Goal: Task Accomplishment & Management: Use online tool/utility

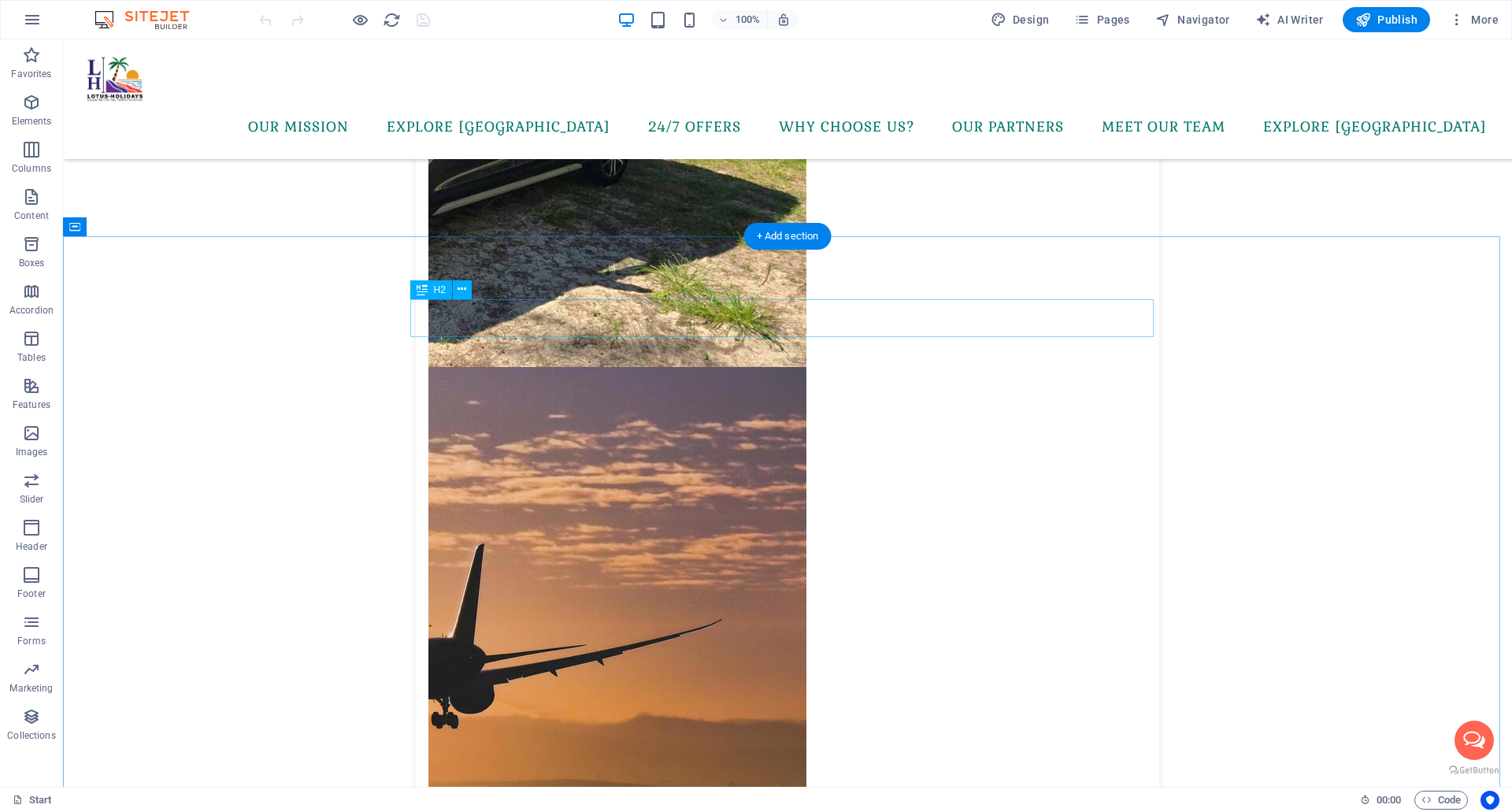
scroll to position [7117, 0]
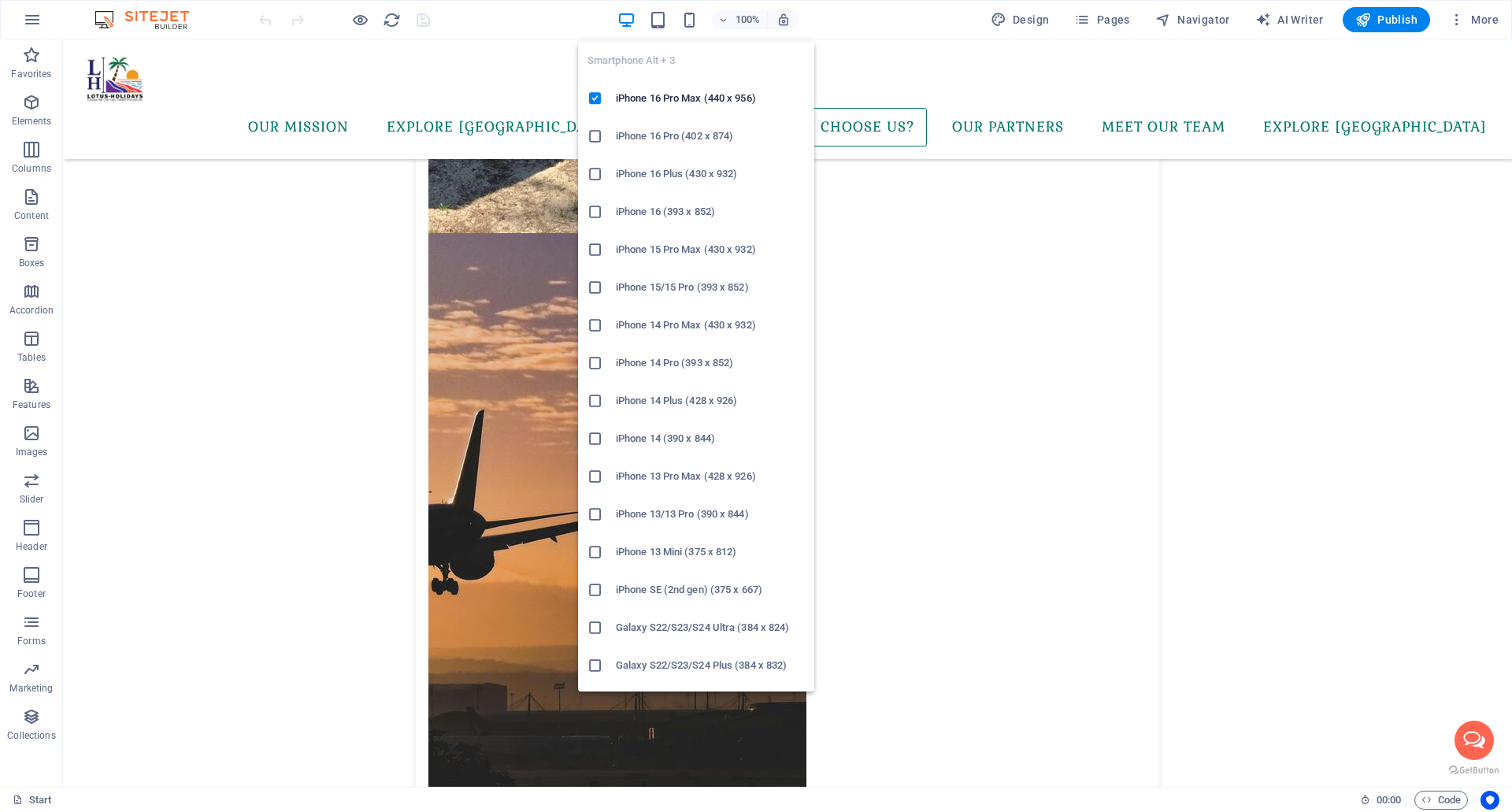
drag, startPoint x: 692, startPoint y: 19, endPoint x: 679, endPoint y: 46, distance: 30.0
click at [692, 19] on icon "button" at bounding box center [689, 20] width 18 height 18
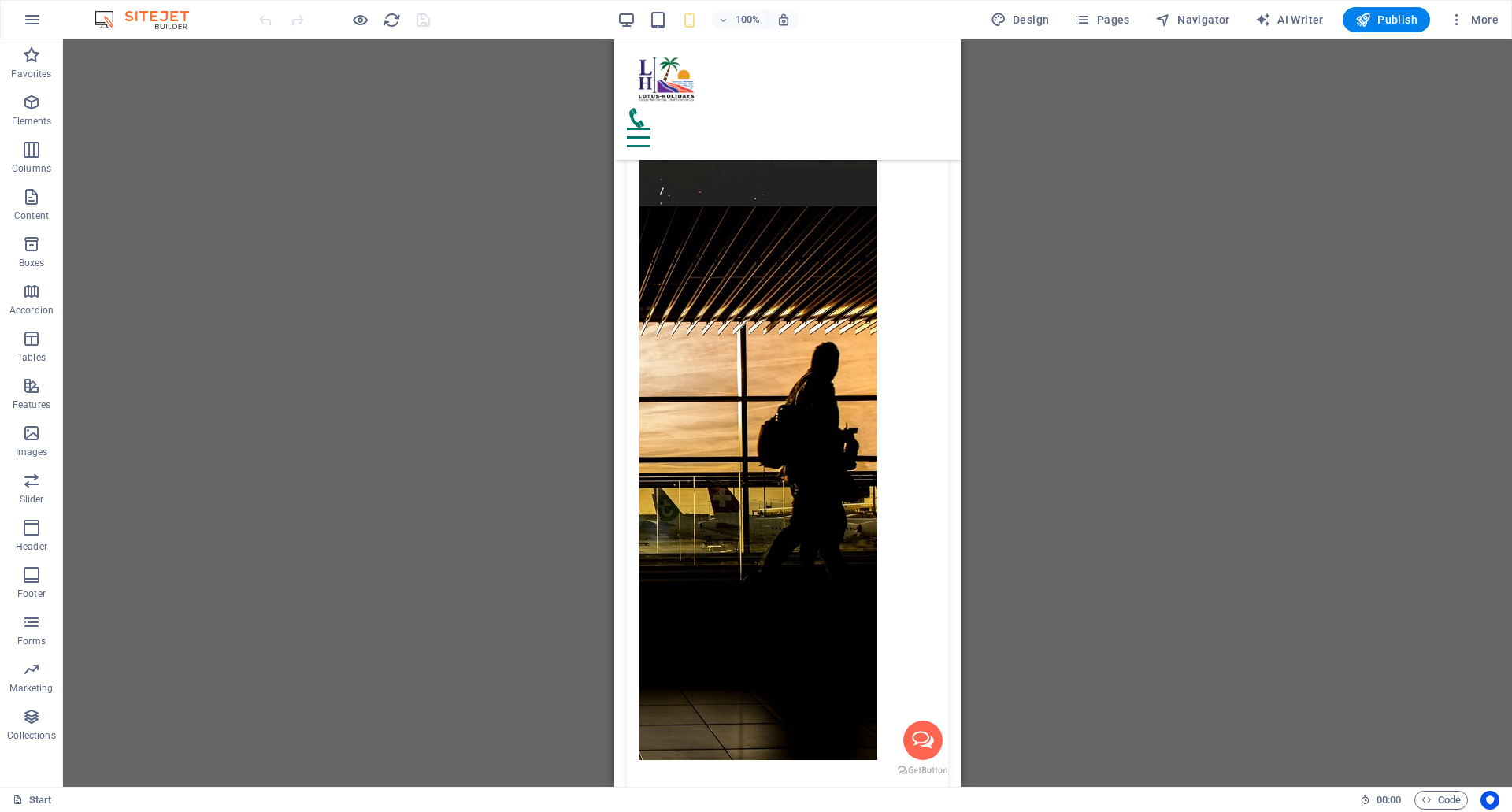
scroll to position [8597, 0]
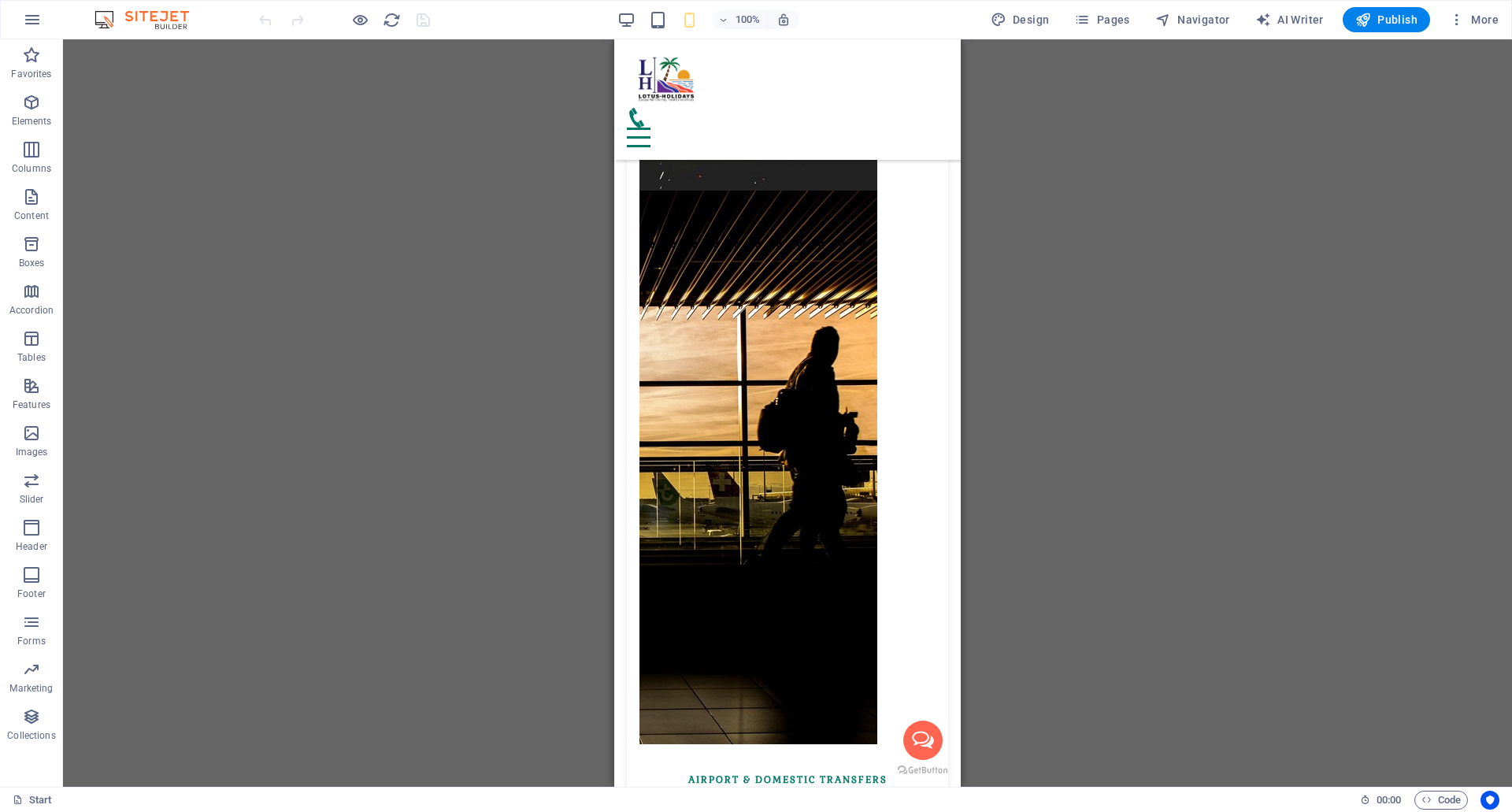
drag, startPoint x: 956, startPoint y: 320, endPoint x: 1575, endPoint y: 523, distance: 651.4
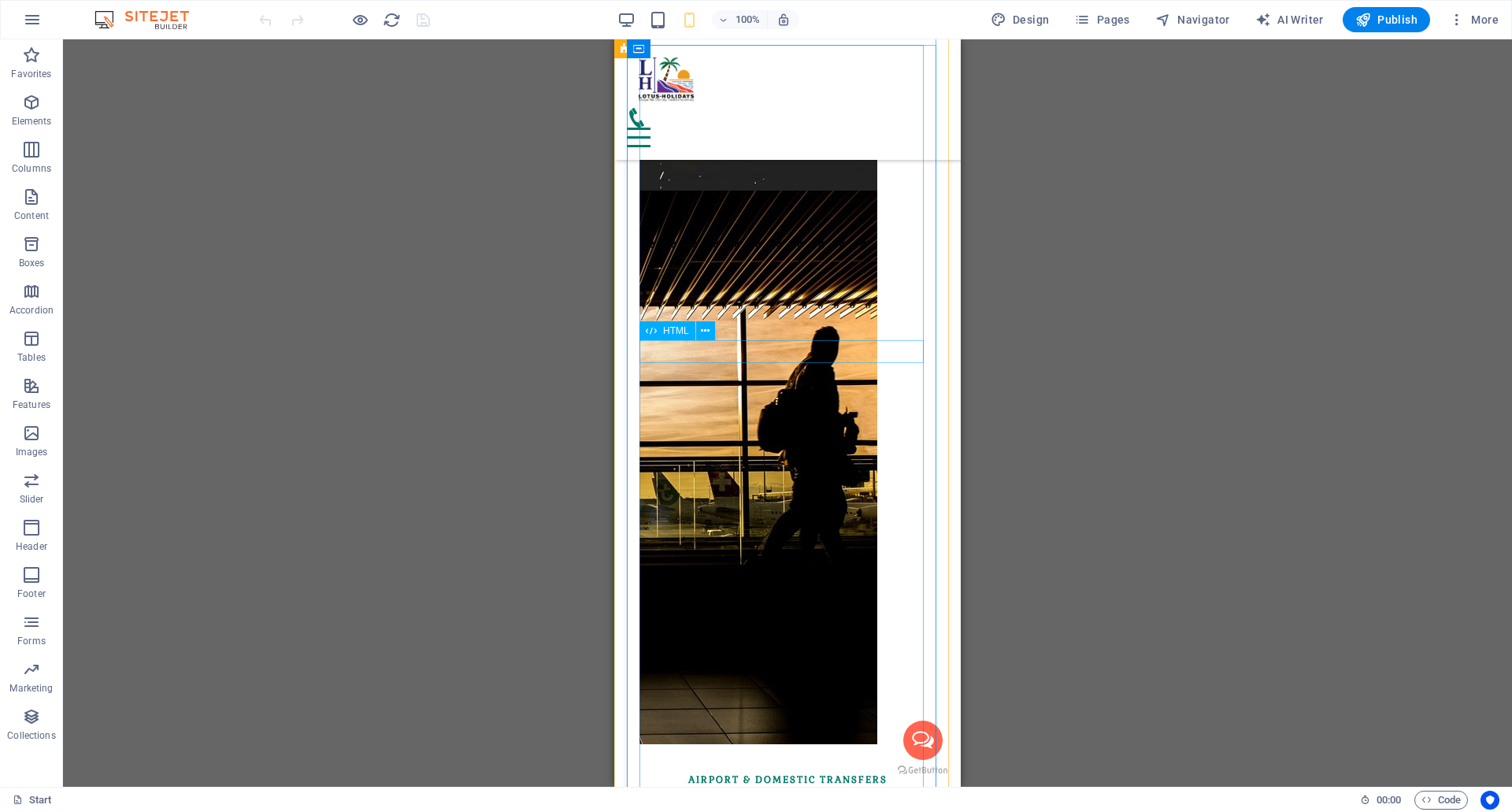
click at [709, 333] on icon at bounding box center [705, 331] width 9 height 16
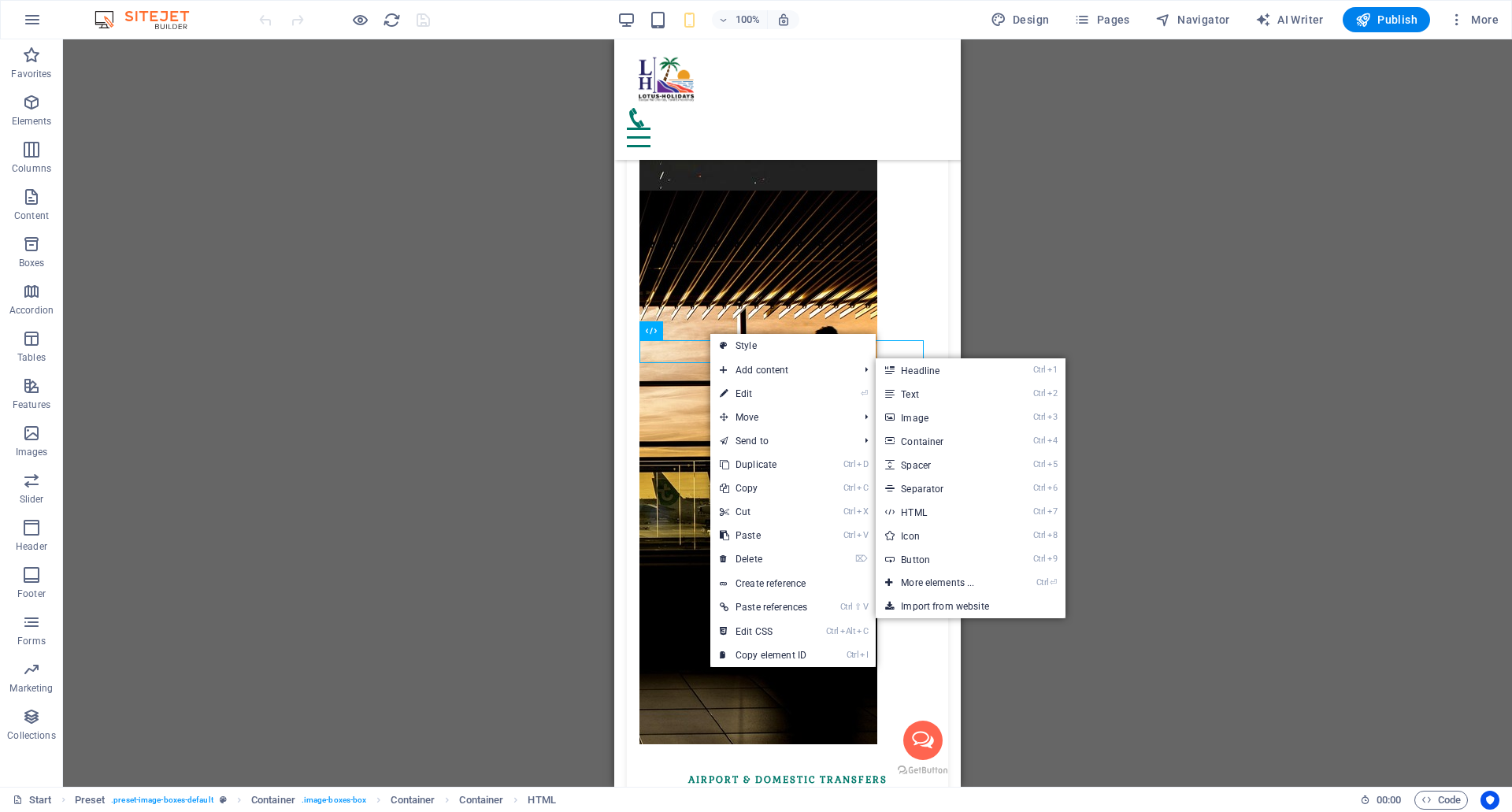
drag, startPoint x: 753, startPoint y: 387, endPoint x: 746, endPoint y: 399, distance: 13.9
click at [753, 387] on link "⏎ Edit" at bounding box center [764, 394] width 107 height 24
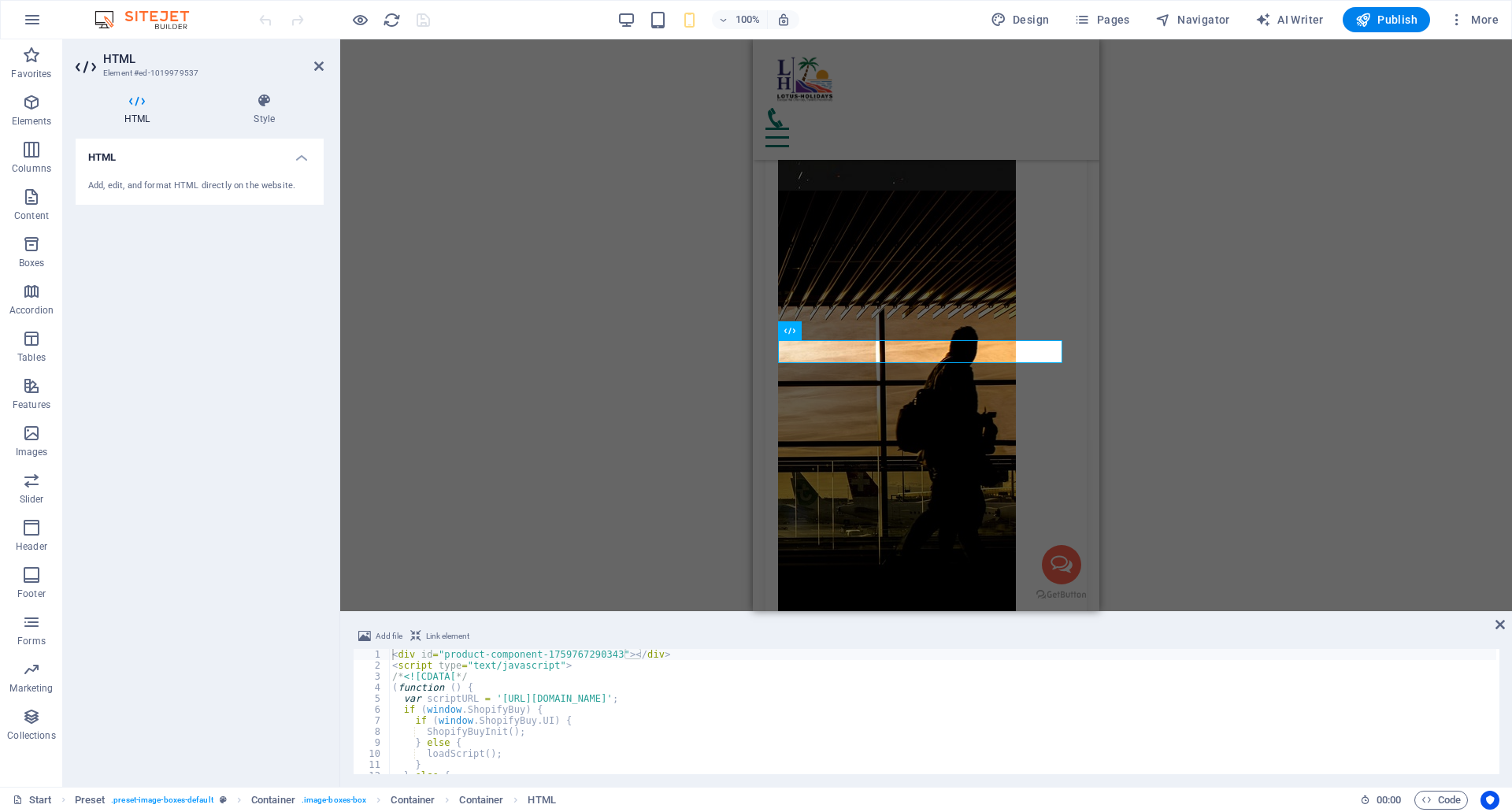
drag, startPoint x: 526, startPoint y: 610, endPoint x: 527, endPoint y: 589, distance: 21.0
click at [530, 546] on div "H1 Container Counter Container Text Logo Menu Bar Date & Time Banner Banner Con…" at bounding box center [926, 326] width 1172 height 572
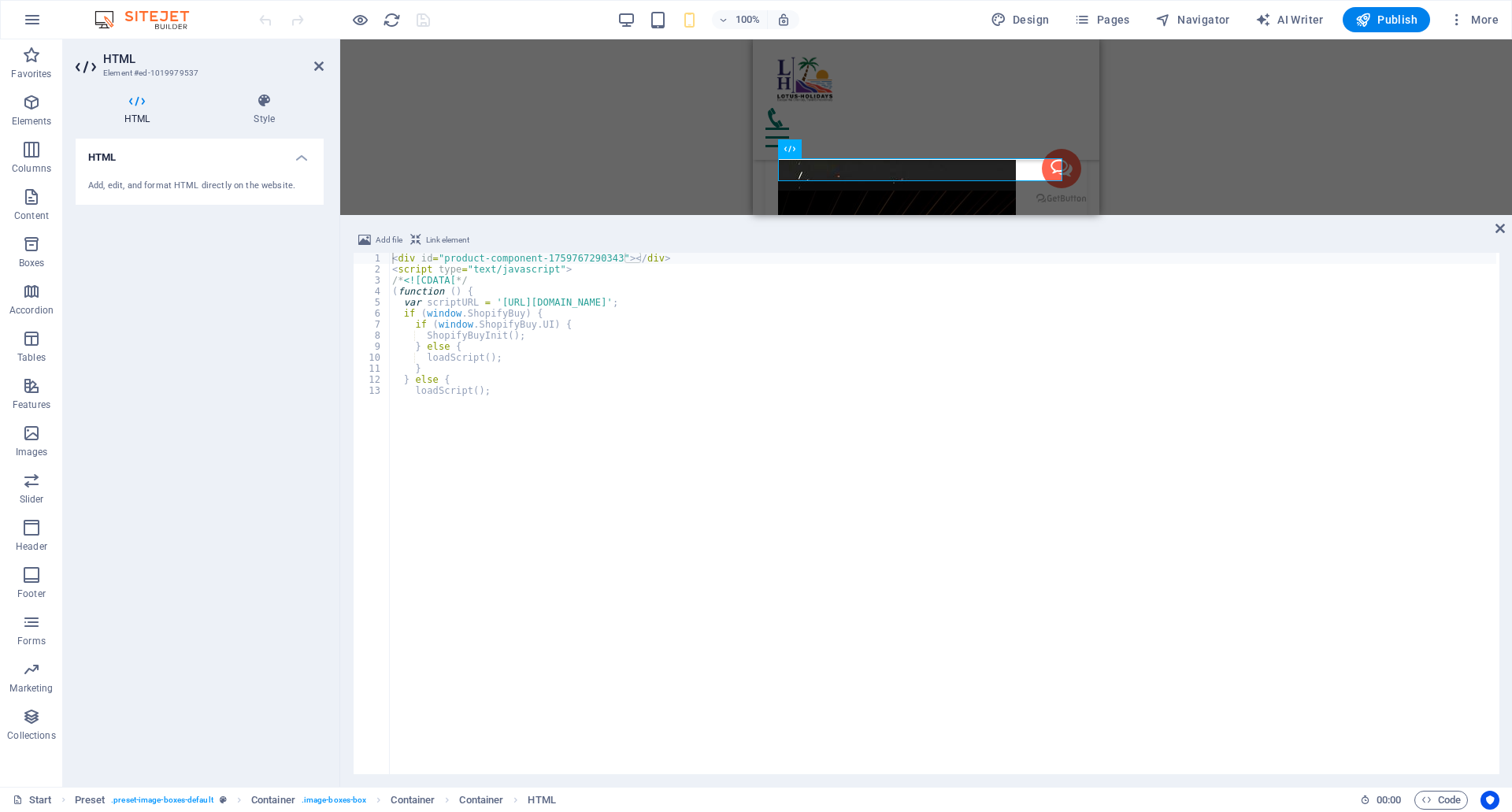
scroll to position [8856, 0]
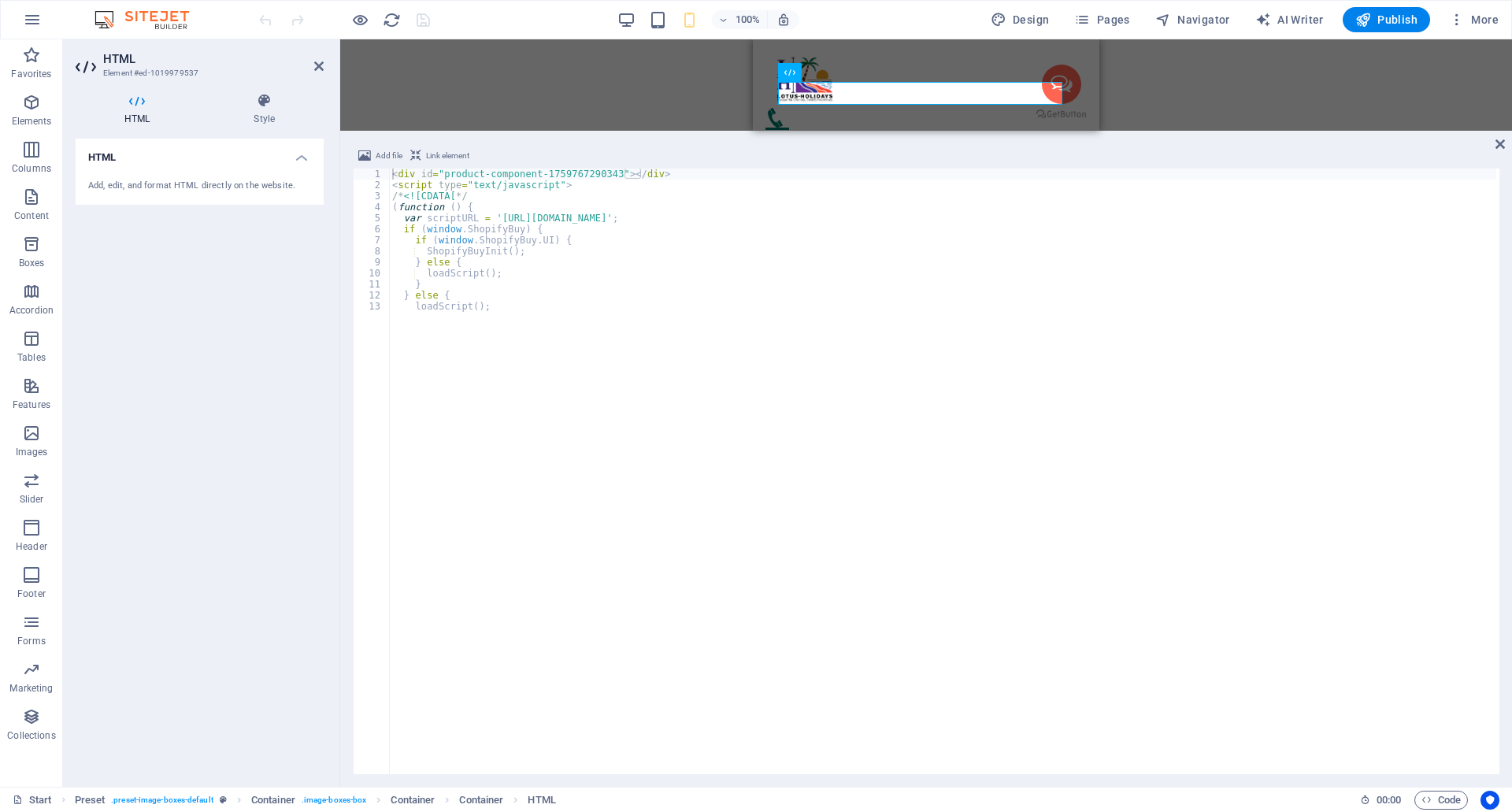
drag, startPoint x: 529, startPoint y: 613, endPoint x: 525, endPoint y: 129, distance: 484.0
click at [525, 129] on div "H1 Container Counter Container Text Logo Menu Bar Date & Time Banner Banner Con…" at bounding box center [926, 413] width 1172 height 748
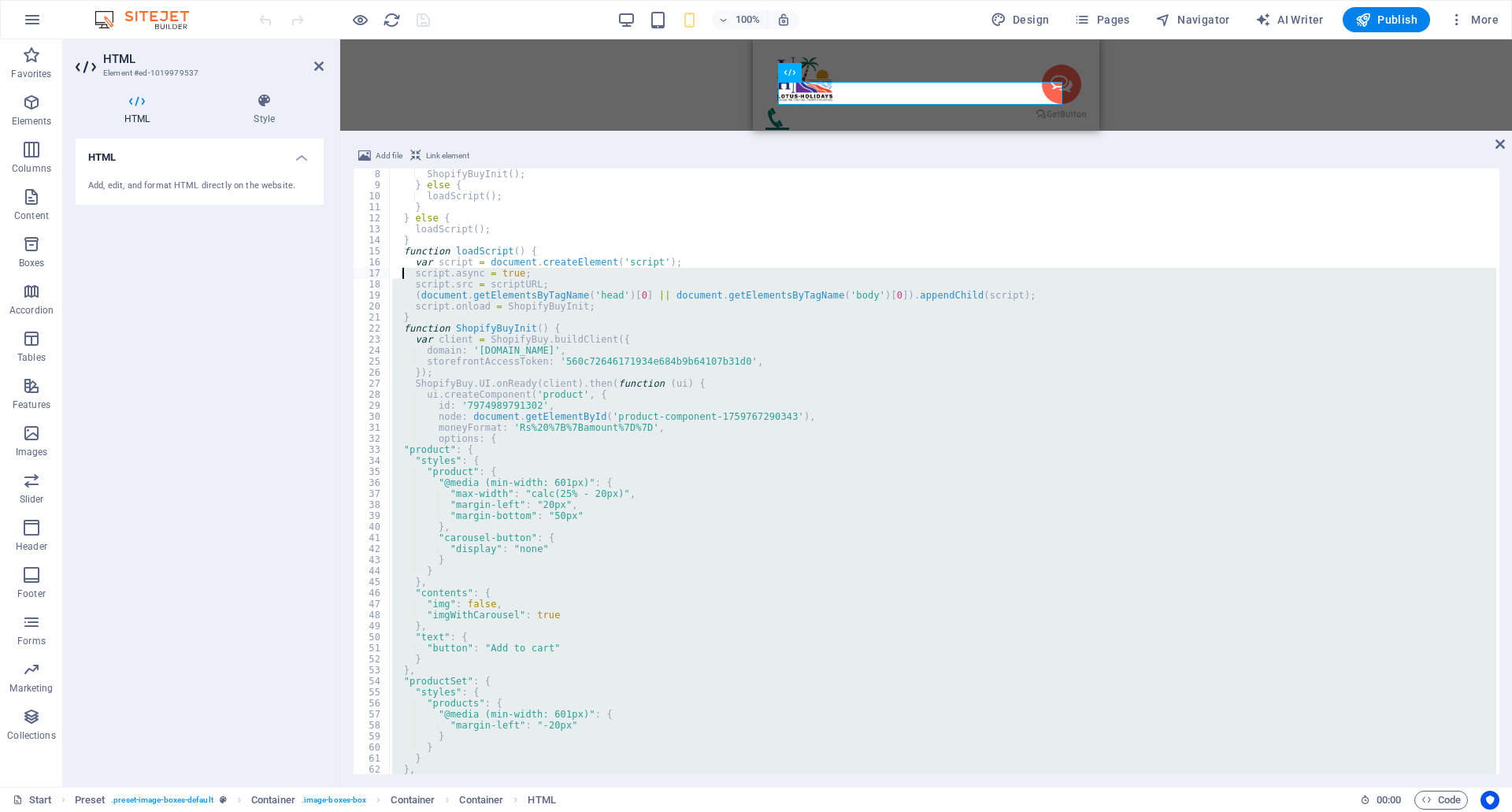
scroll to position [0, 0]
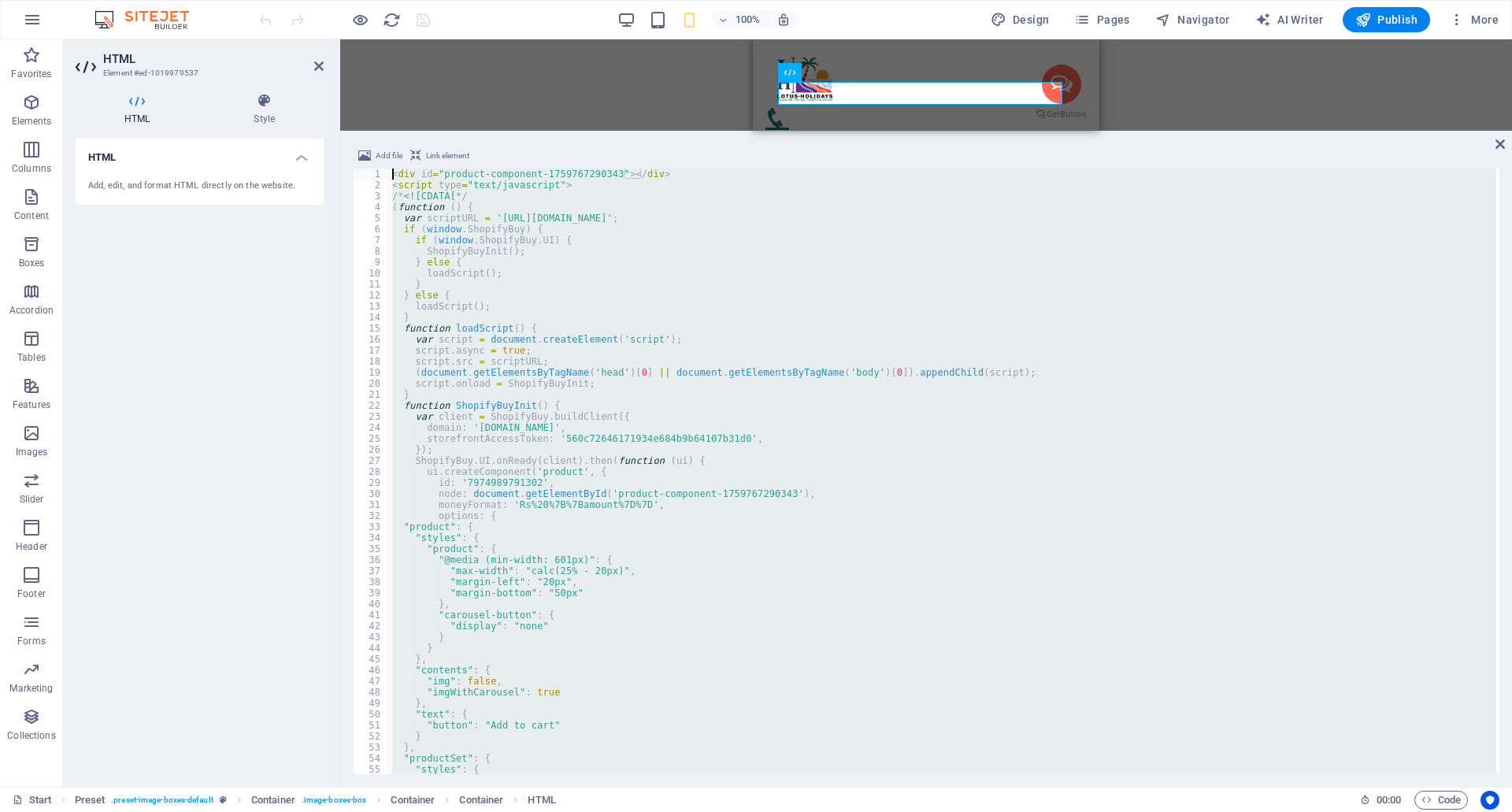
drag, startPoint x: 446, startPoint y: 771, endPoint x: 375, endPoint y: 173, distance: 602.2
click at [375, 173] on div "</script> 1 2 3 4 5 6 7 8 9 10 11 12 13 14 15 16 17 18 19 20 21 22 23 24 25 26 …" at bounding box center [926, 471] width 1147 height 606
type textarea "<div id="product-component-1759767290343"></div> <script type="text/javascript">"
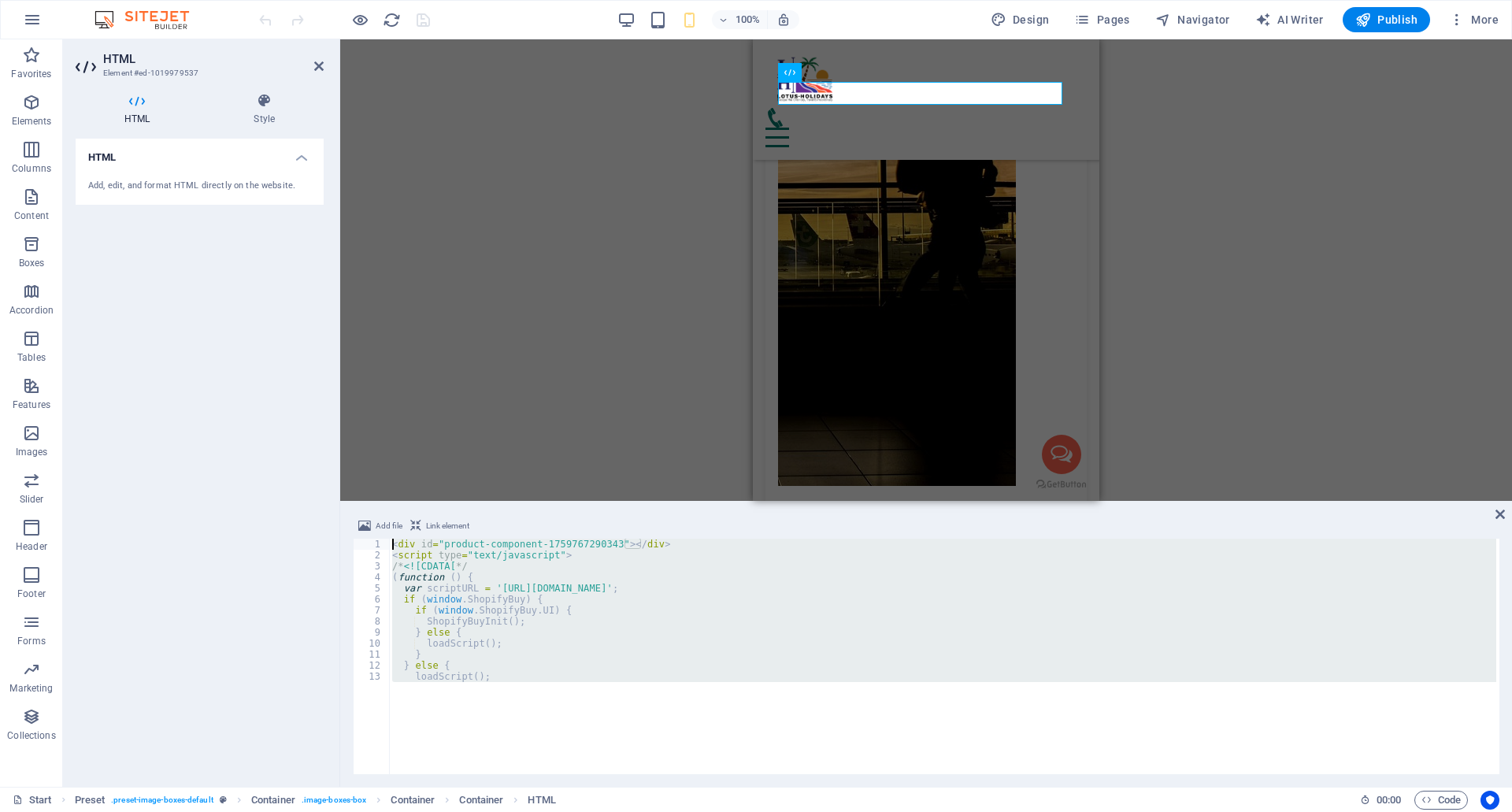
drag, startPoint x: 1147, startPoint y: 131, endPoint x: 1148, endPoint y: 498, distance: 367.0
click at [1148, 498] on div "H1 Container Counter Container Text Logo Menu Bar Date & Time Banner Banner Con…" at bounding box center [926, 413] width 1172 height 748
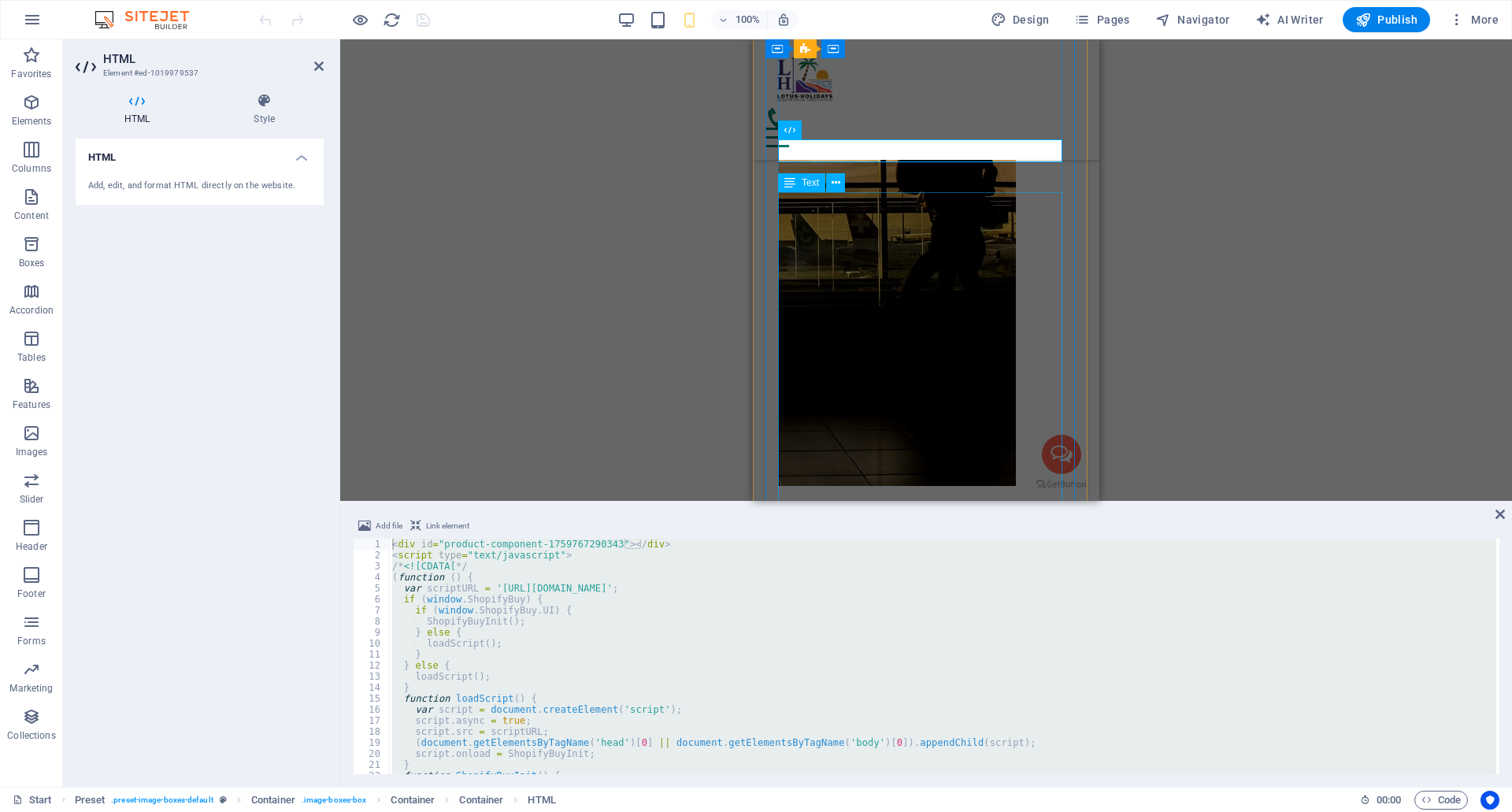
scroll to position [8697, 0]
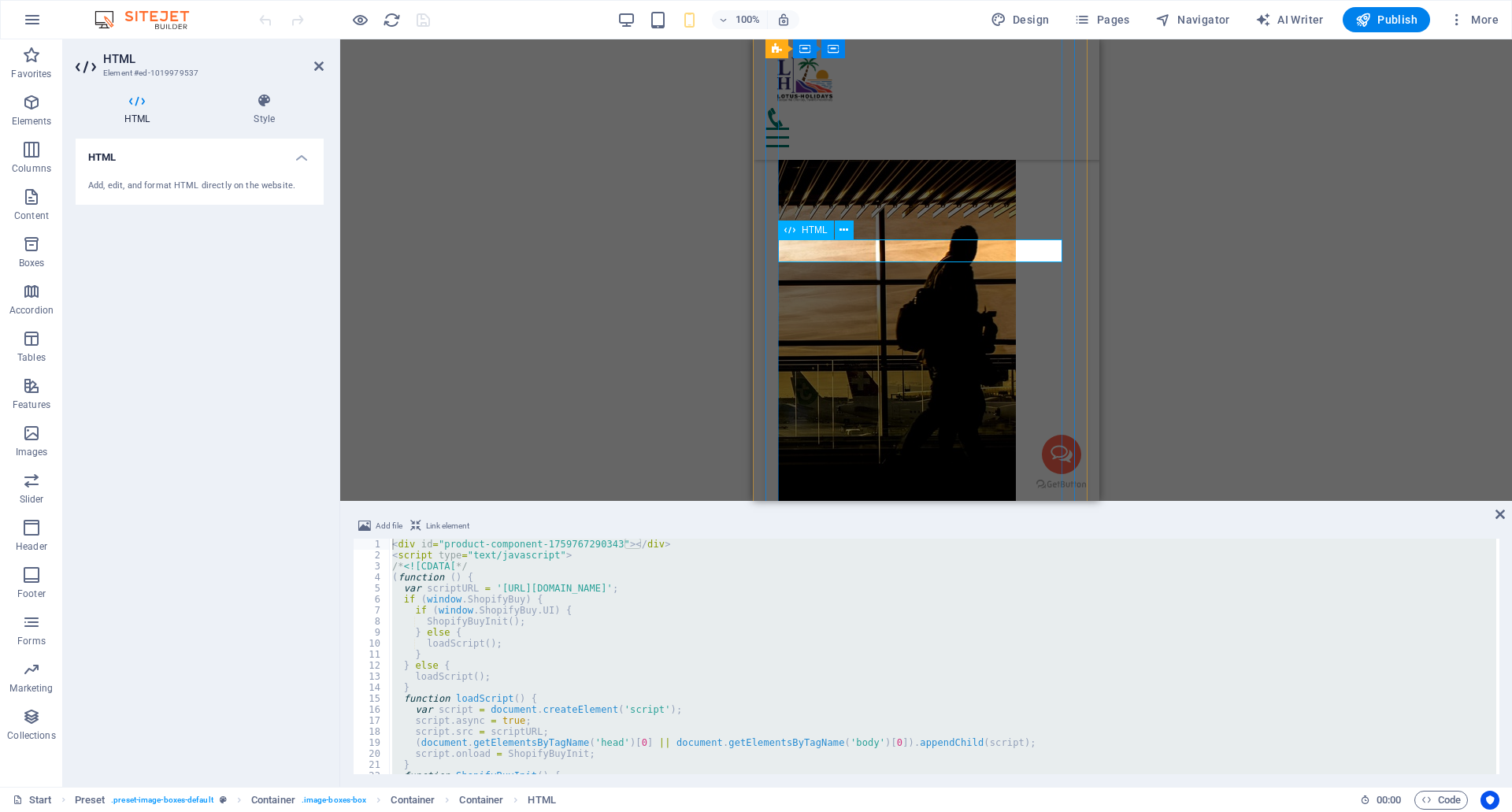
click at [817, 227] on span "HTML" at bounding box center [814, 229] width 26 height 9
click at [842, 231] on icon at bounding box center [844, 230] width 9 height 16
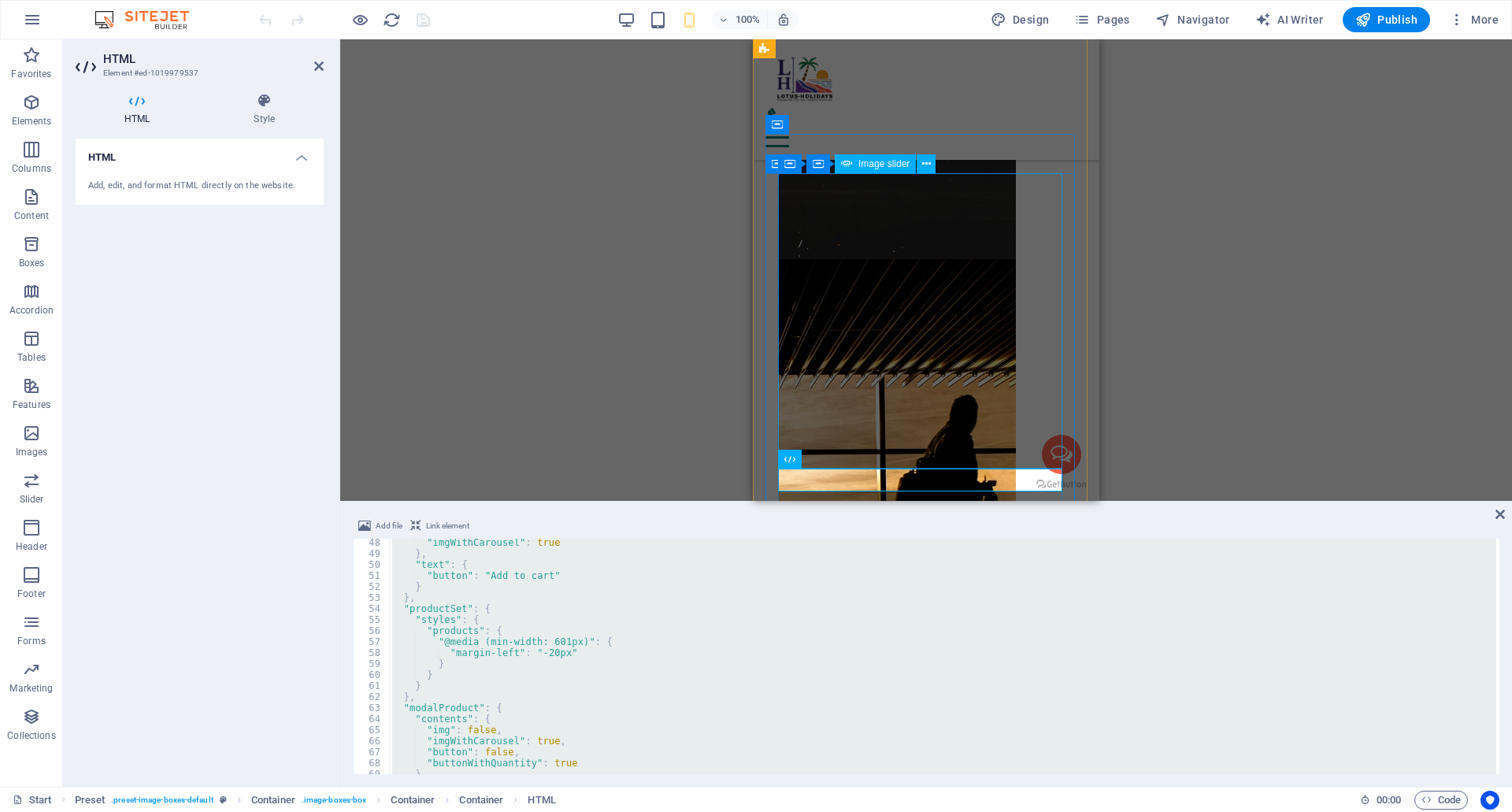
scroll to position [8619, 0]
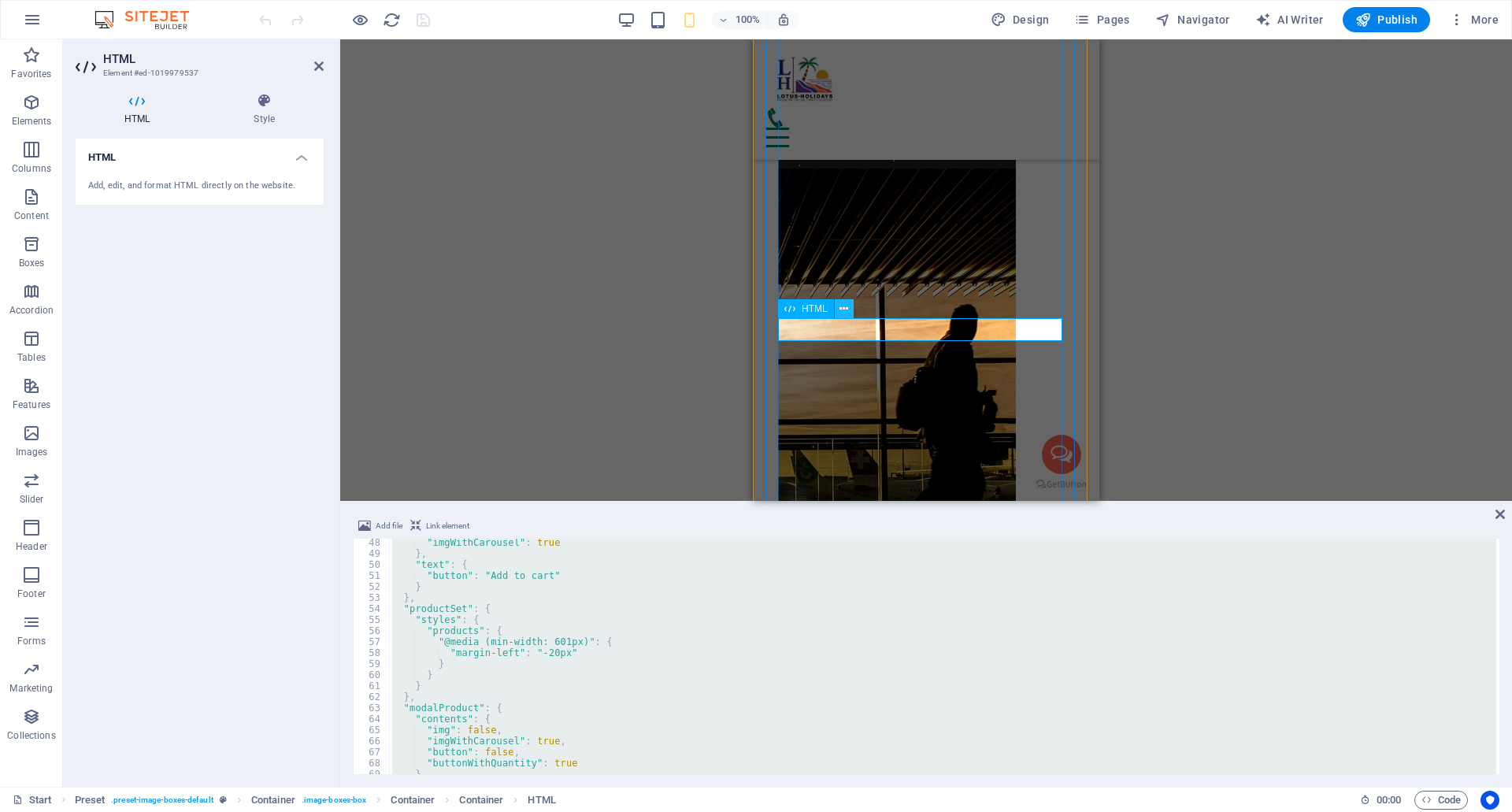
click at [841, 304] on icon at bounding box center [844, 308] width 9 height 16
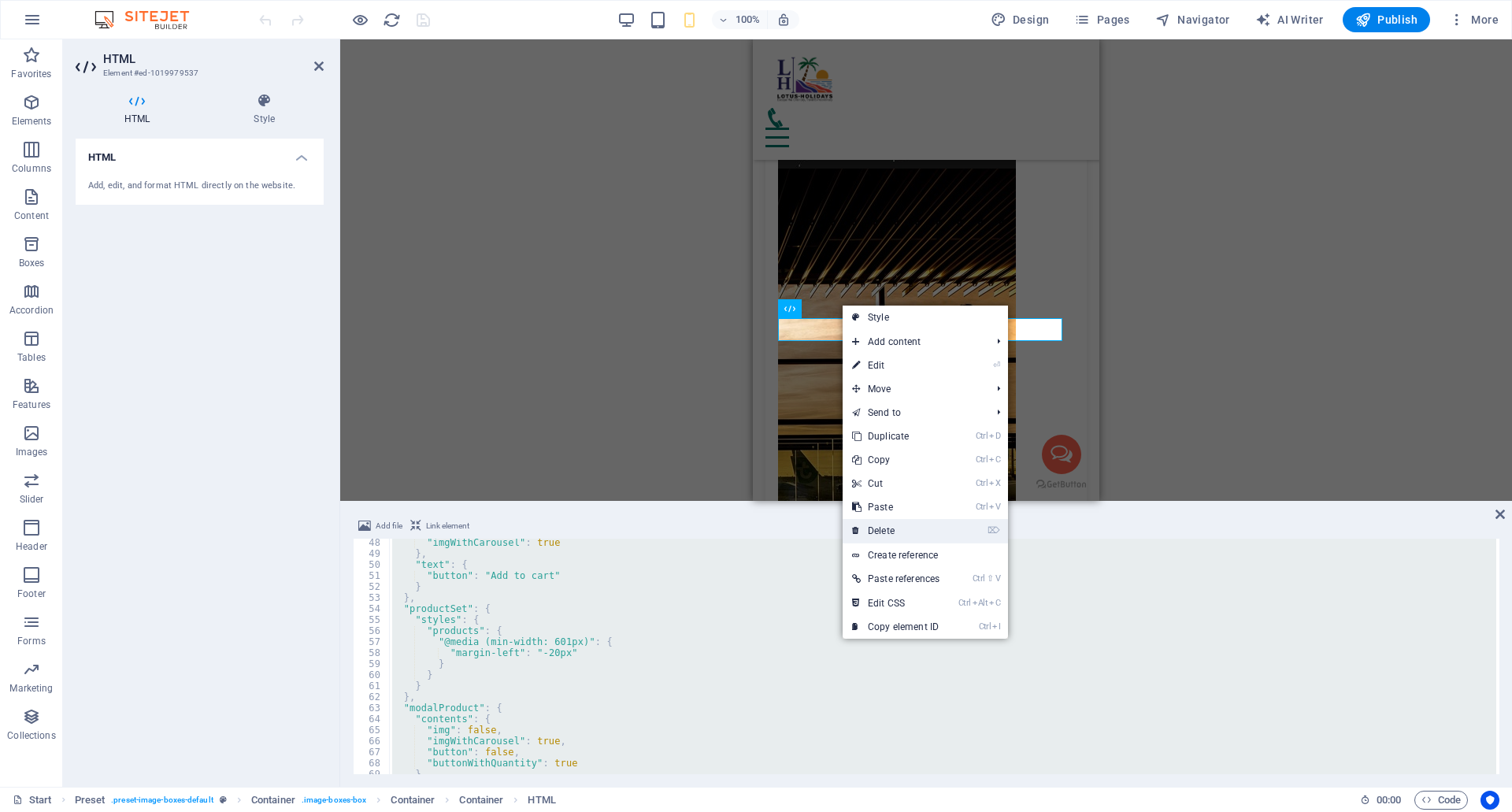
click at [875, 526] on link "⌦ Delete" at bounding box center [896, 531] width 107 height 24
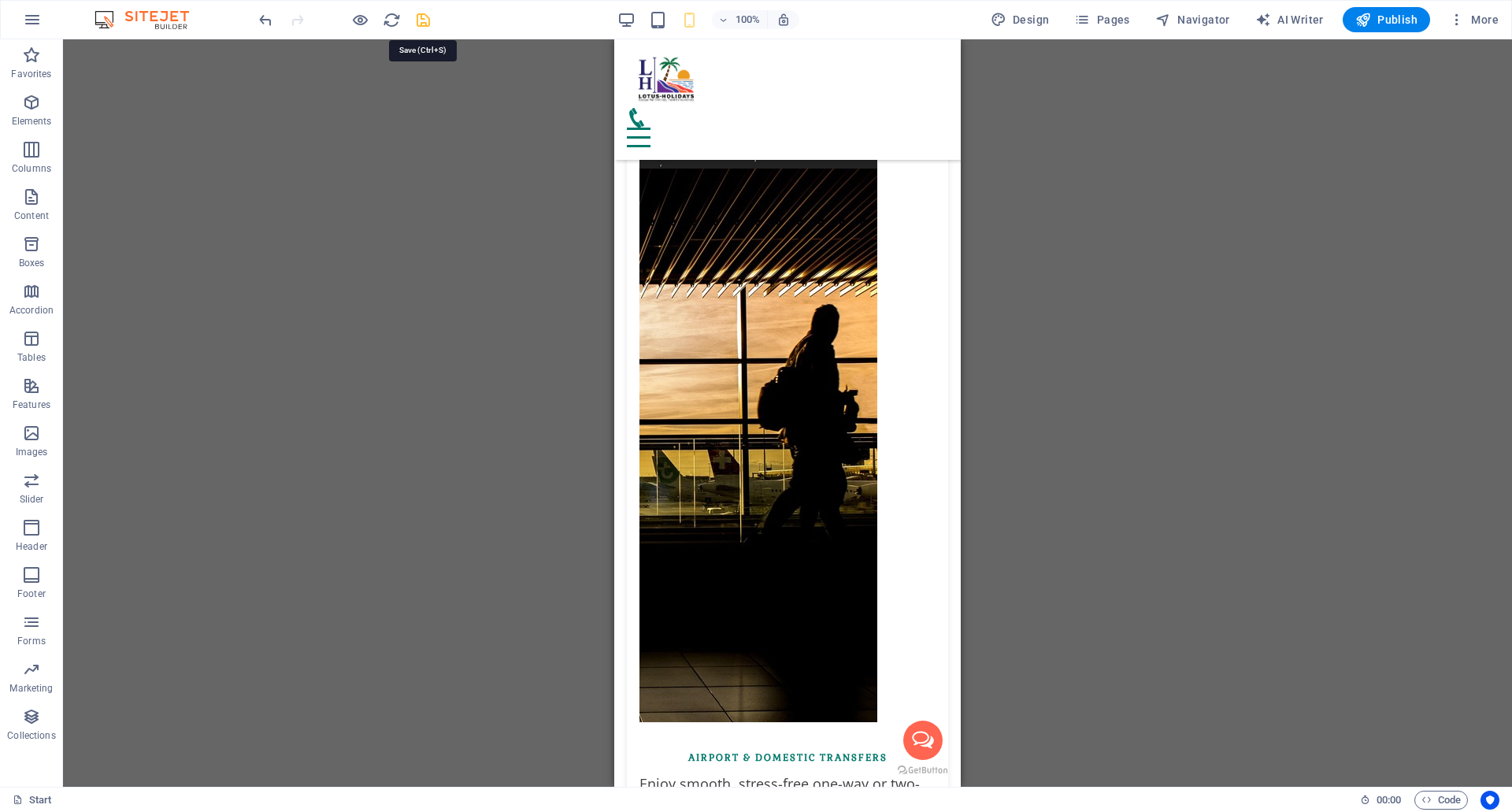
click at [421, 20] on icon "save" at bounding box center [423, 20] width 18 height 18
checkbox input "false"
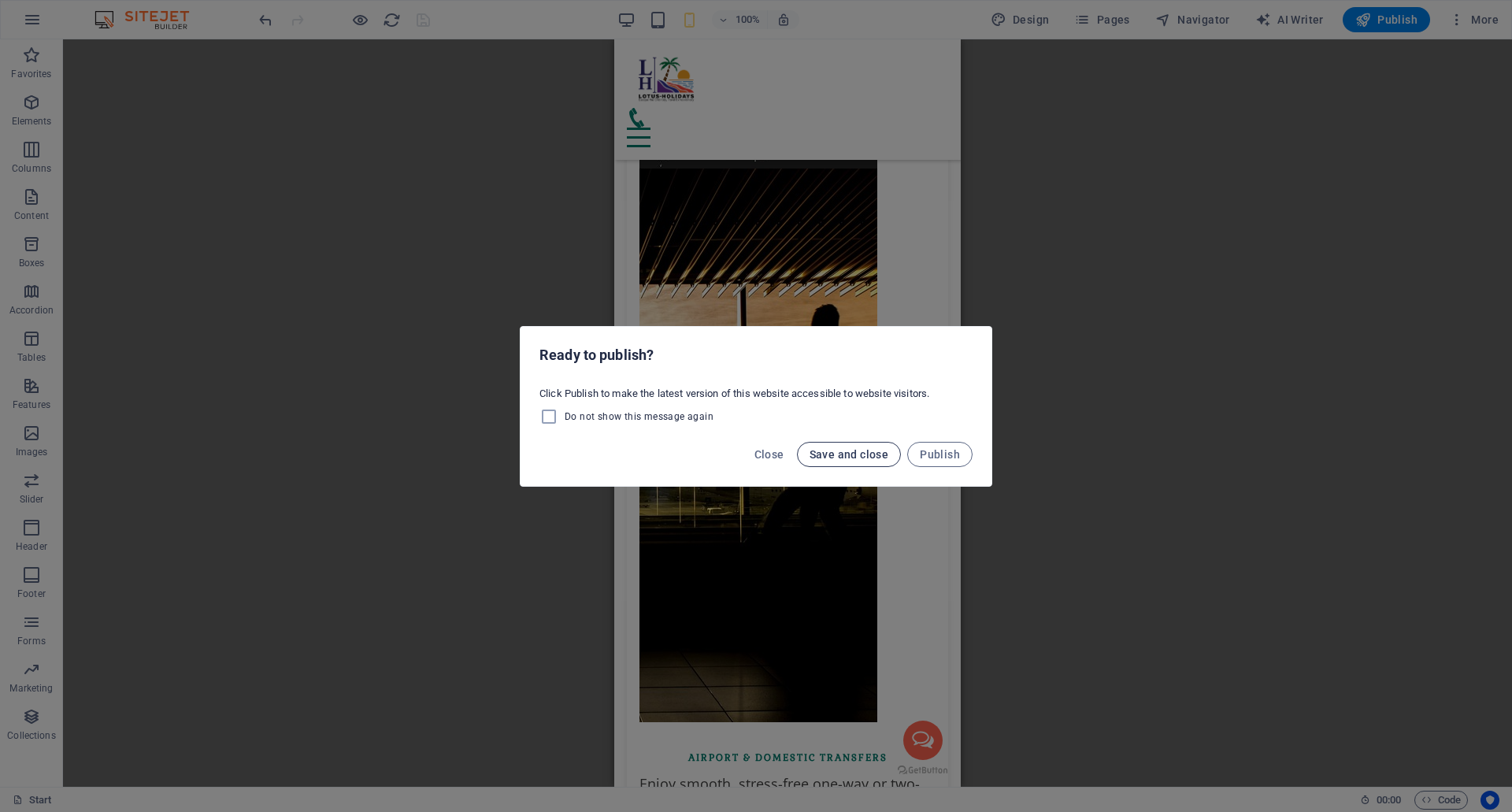
click at [846, 460] on span "Save and close" at bounding box center [849, 455] width 80 height 13
